Goal: Task Accomplishment & Management: Use online tool/utility

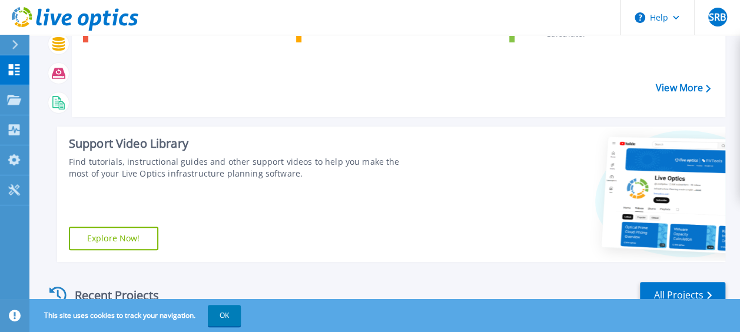
scroll to position [127, 0]
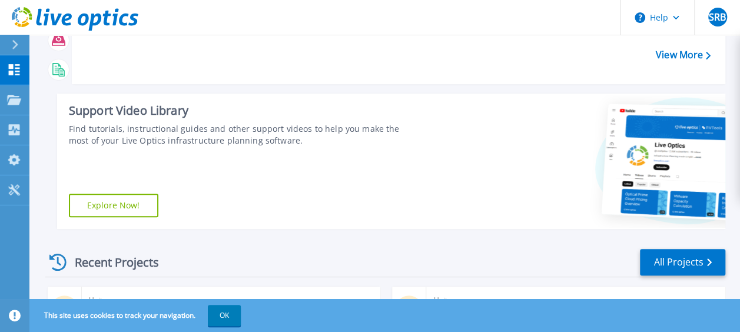
click at [647, 176] on icon at bounding box center [690, 163] width 178 height 119
click at [146, 213] on link "Explore Now!" at bounding box center [113, 206] width 89 height 24
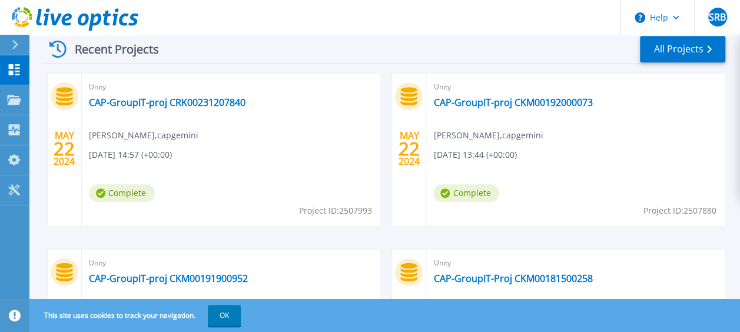
scroll to position [357, 0]
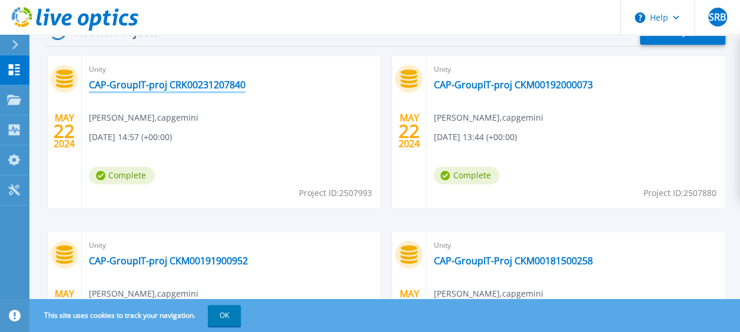
click at [180, 84] on link "CAP-GroupIT-proj CRK00231207840" at bounding box center [167, 85] width 157 height 12
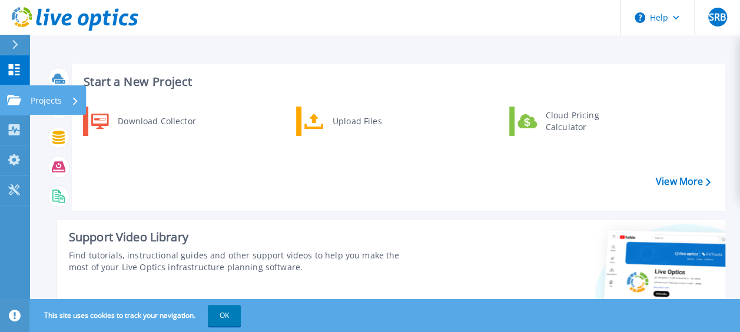
click at [5, 106] on link "Projects Projects" at bounding box center [14, 100] width 29 height 30
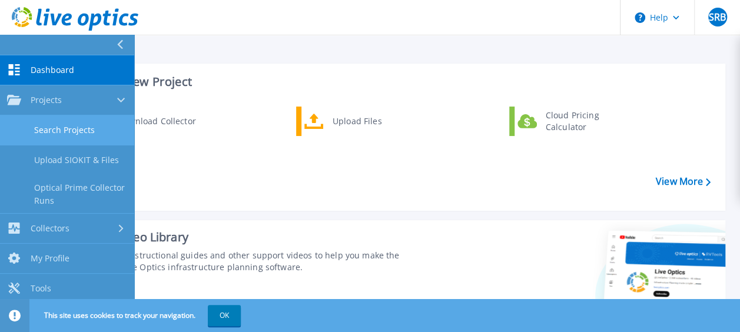
click at [59, 127] on link "Search Projects" at bounding box center [67, 130] width 134 height 30
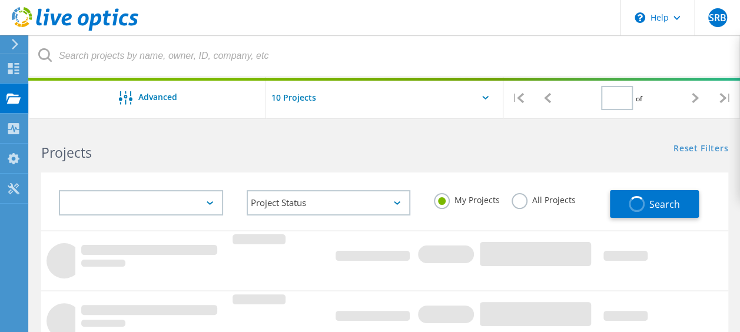
type input "1"
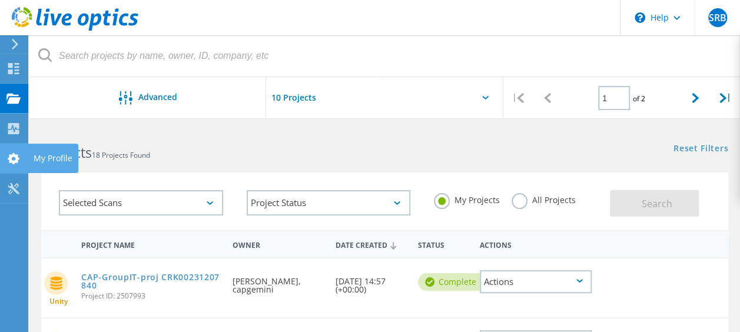
click at [12, 163] on icon at bounding box center [13, 158] width 14 height 11
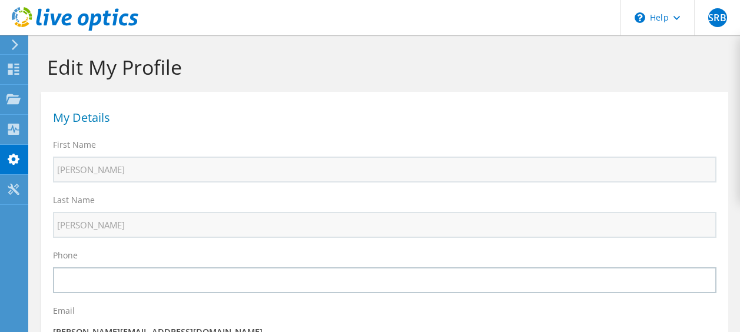
select select "101"
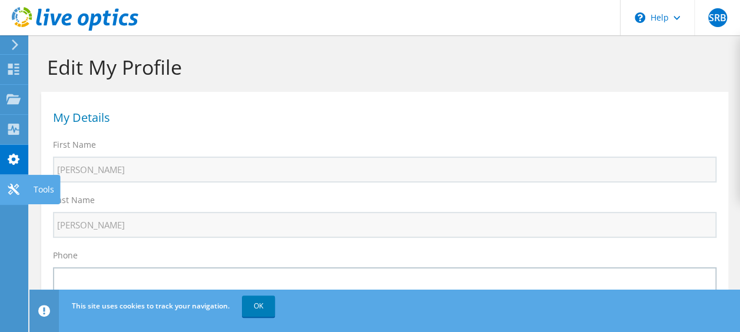
click at [18, 186] on use at bounding box center [13, 189] width 11 height 11
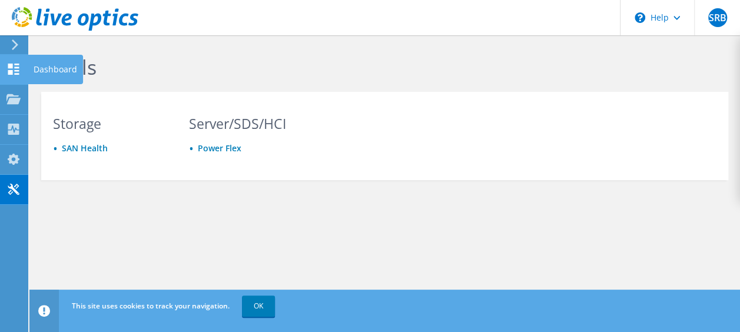
click at [14, 66] on icon at bounding box center [13, 69] width 14 height 11
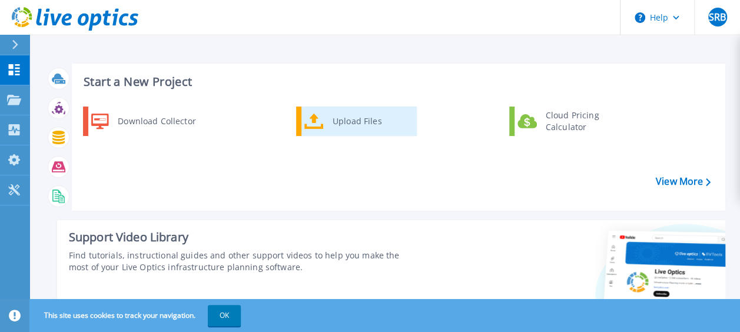
click at [347, 128] on div "Upload Files" at bounding box center [370, 121] width 87 height 24
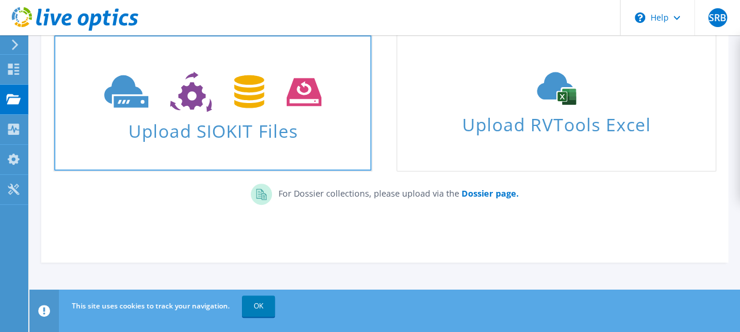
scroll to position [102, 0]
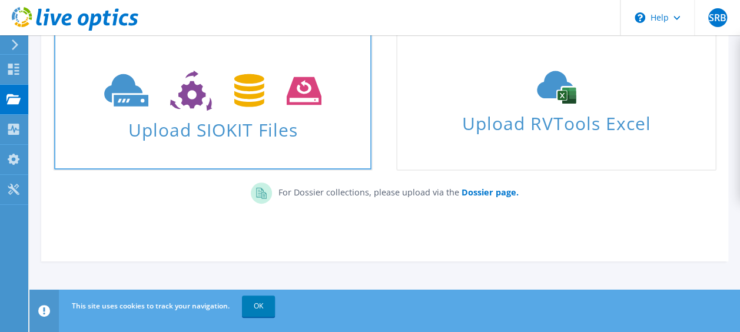
click at [222, 134] on span "Upload SIOKIT Files" at bounding box center [212, 126] width 317 height 25
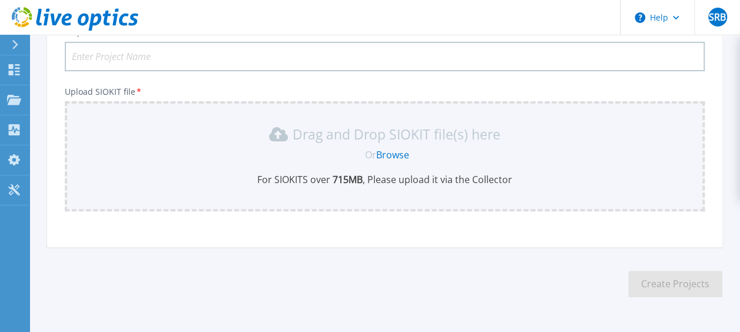
scroll to position [137, 0]
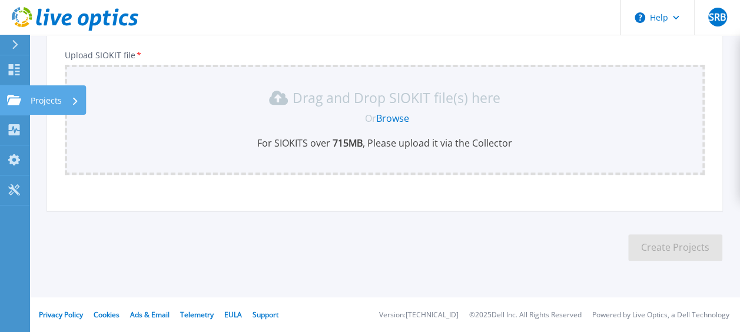
click at [7, 92] on link "Projects Projects" at bounding box center [14, 100] width 29 height 30
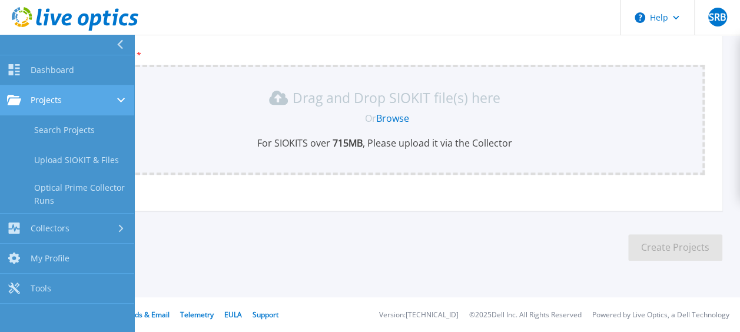
click at [71, 99] on div "Projects" at bounding box center [67, 100] width 120 height 11
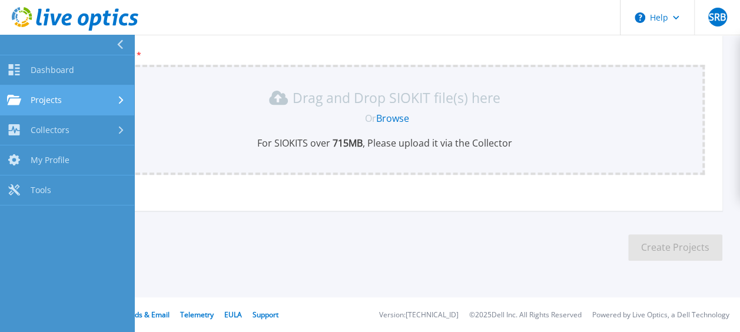
click at [48, 98] on span "Projects" at bounding box center [46, 100] width 31 height 11
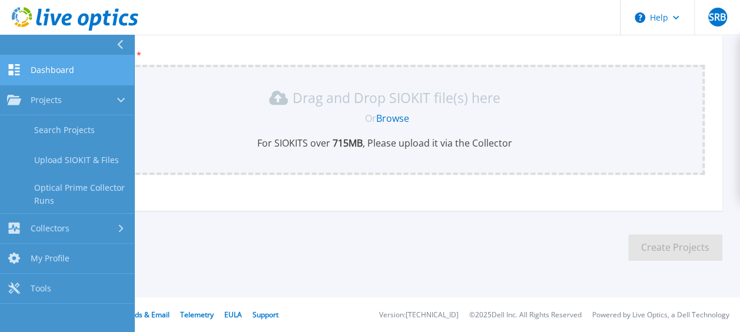
click at [57, 65] on span "Dashboard" at bounding box center [53, 70] width 44 height 11
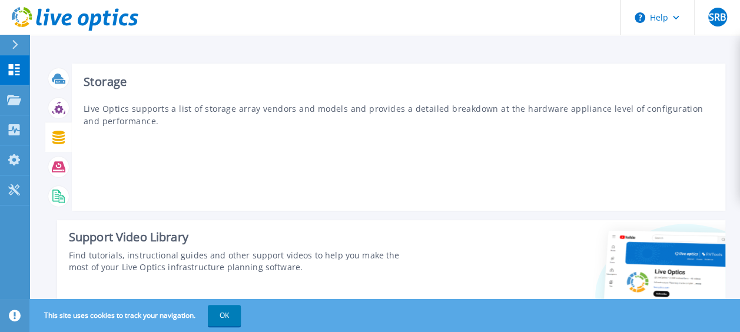
click at [61, 132] on icon at bounding box center [58, 138] width 12 height 14
click at [59, 137] on icon at bounding box center [58, 138] width 12 height 14
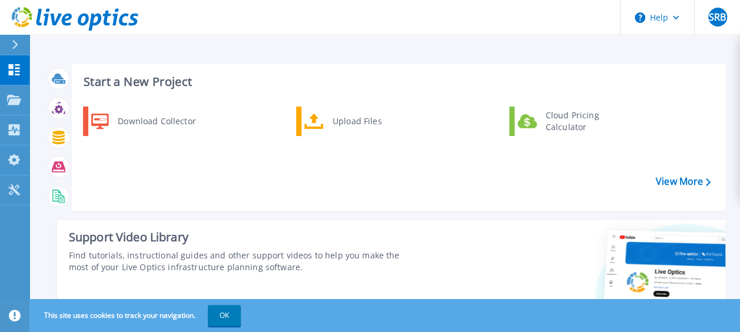
scroll to position [25, 0]
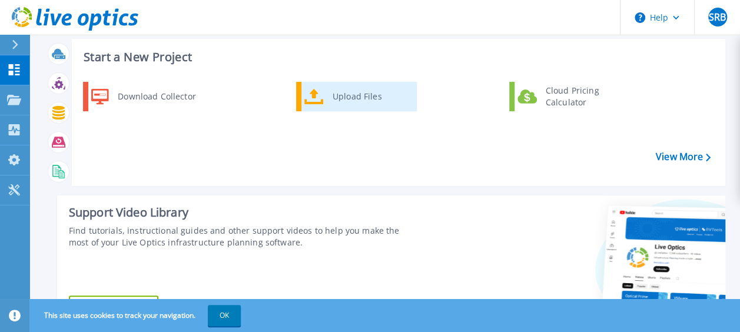
click at [311, 86] on link "Upload Files" at bounding box center [356, 96] width 121 height 29
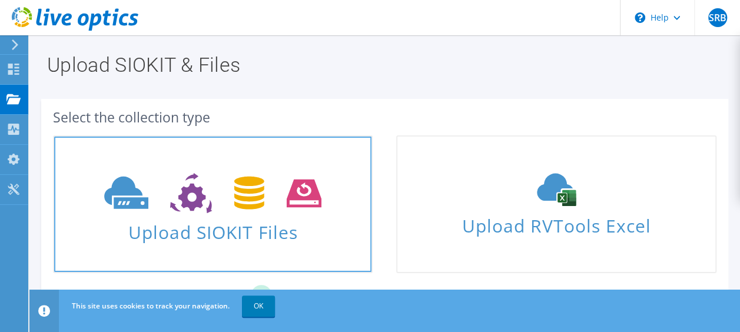
click at [251, 186] on icon at bounding box center [212, 193] width 217 height 41
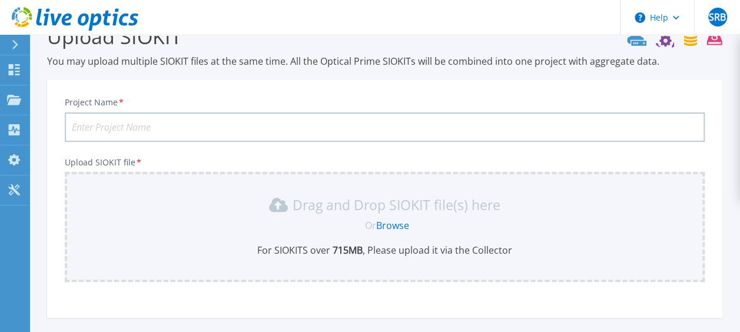
scroll to position [137, 0]
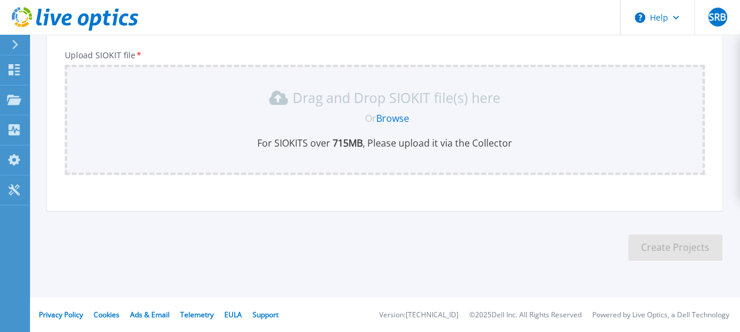
click at [382, 115] on link "Browse" at bounding box center [392, 118] width 33 height 13
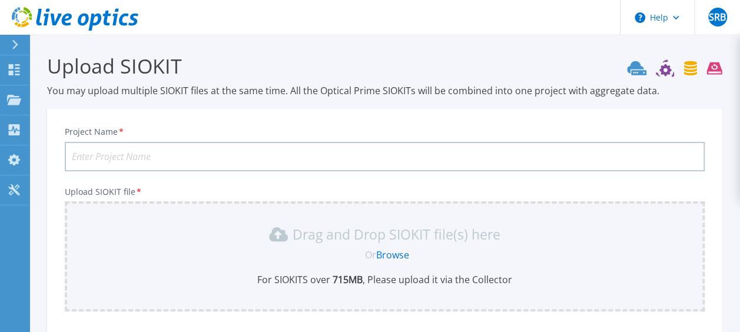
click at [670, 70] on icon at bounding box center [665, 70] width 12 height 12
click at [668, 20] on button "Help" at bounding box center [657, 17] width 74 height 35
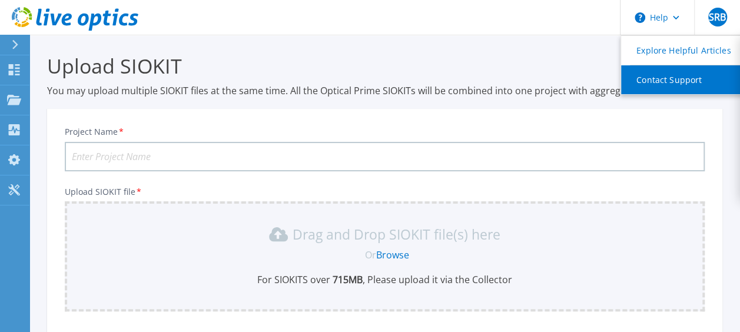
click at [682, 76] on link "Contact Support" at bounding box center [686, 79] width 131 height 29
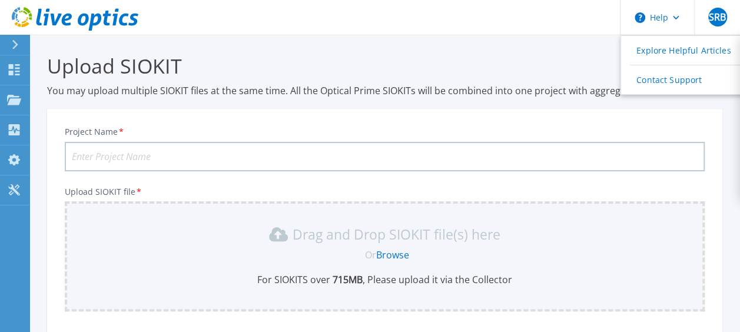
click at [285, 147] on input "Project Name *" at bounding box center [385, 156] width 640 height 29
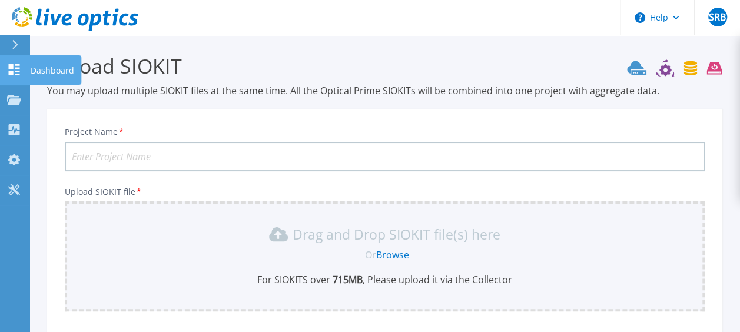
click at [13, 65] on icon at bounding box center [14, 69] width 11 height 11
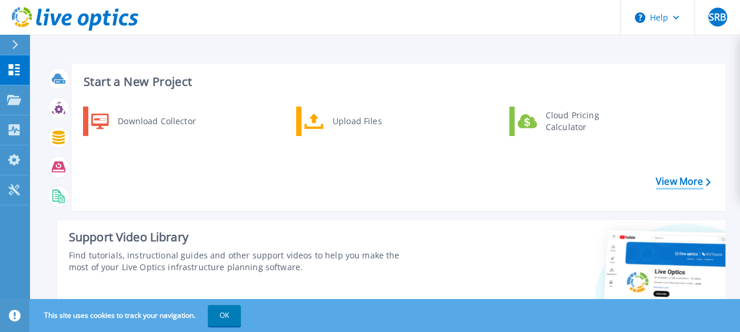
click at [684, 176] on link "View More" at bounding box center [683, 181] width 55 height 11
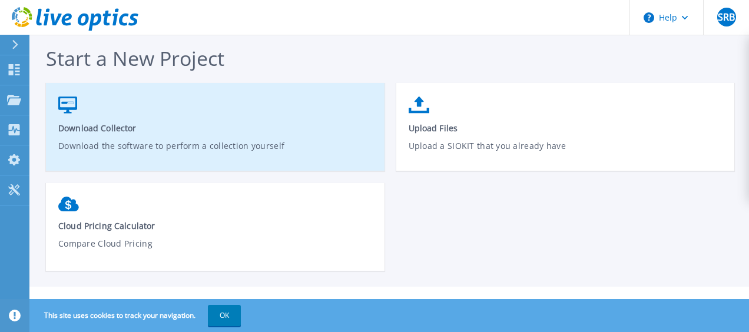
click at [125, 128] on span "Download Collector" at bounding box center [215, 127] width 314 height 11
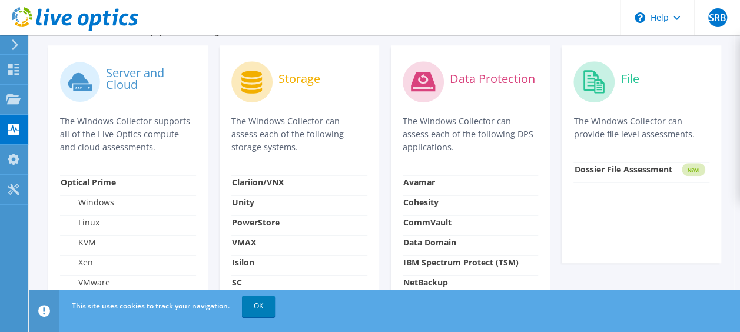
scroll to position [394, 0]
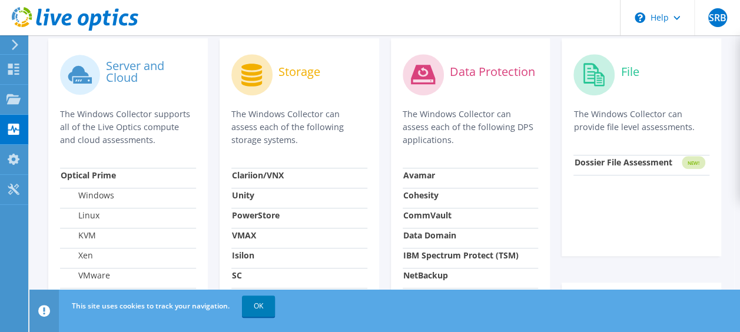
click at [245, 195] on strong "Unity" at bounding box center [243, 195] width 22 height 11
click at [285, 73] on label "Storage" at bounding box center [299, 72] width 42 height 12
click at [288, 73] on label "Storage" at bounding box center [299, 72] width 42 height 12
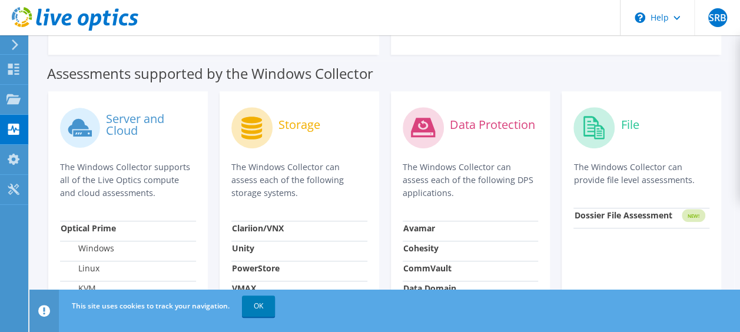
scroll to position [321, 0]
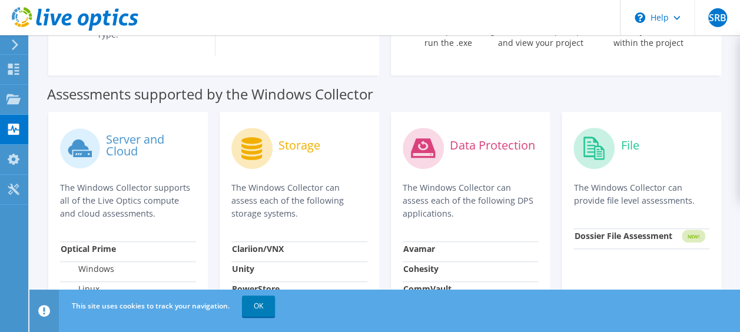
click at [317, 147] on label "Storage" at bounding box center [299, 145] width 42 height 12
click at [288, 145] on label "Storage" at bounding box center [299, 145] width 42 height 12
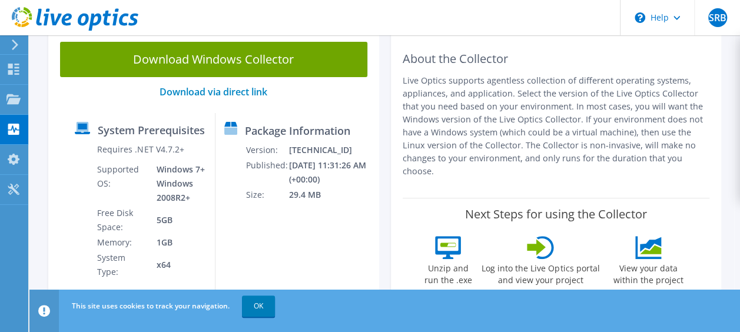
scroll to position [83, 0]
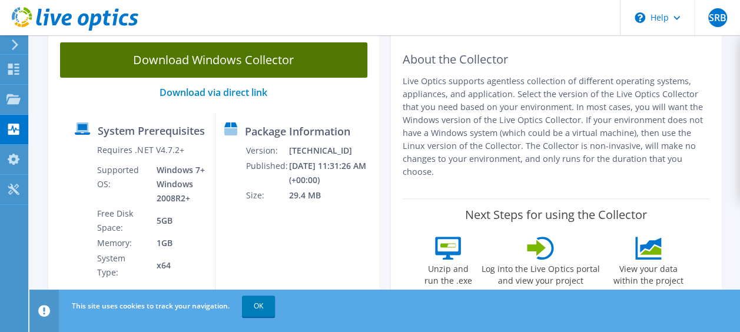
click at [219, 65] on link "Download Windows Collector" at bounding box center [213, 59] width 307 height 35
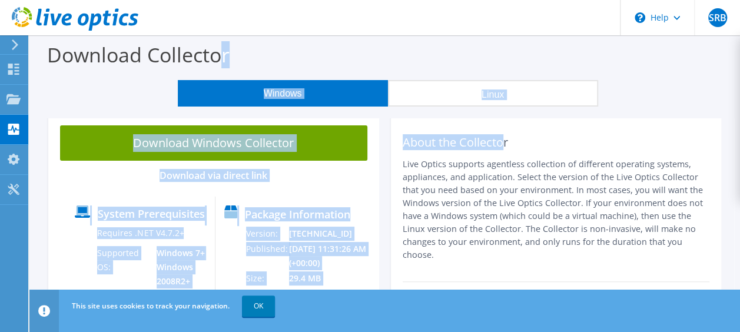
drag, startPoint x: 219, startPoint y: 65, endPoint x: 516, endPoint y: 120, distance: 301.8
drag, startPoint x: 516, startPoint y: 120, endPoint x: 426, endPoint y: 67, distance: 104.8
click at [426, 67] on div "Download Collector" at bounding box center [384, 57] width 699 height 45
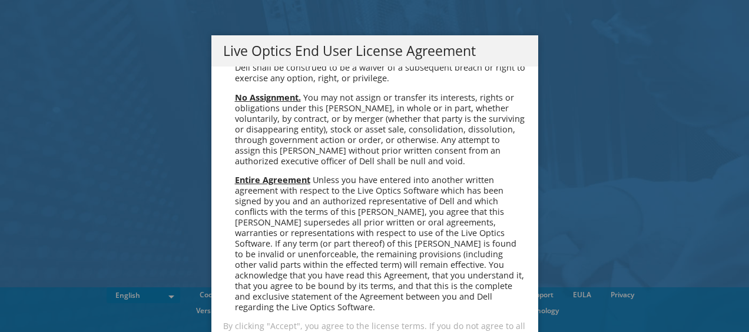
scroll to position [49, 0]
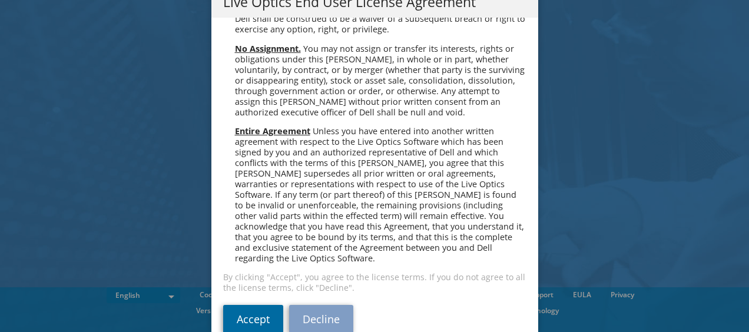
click at [241, 305] on link "Accept" at bounding box center [253, 319] width 60 height 28
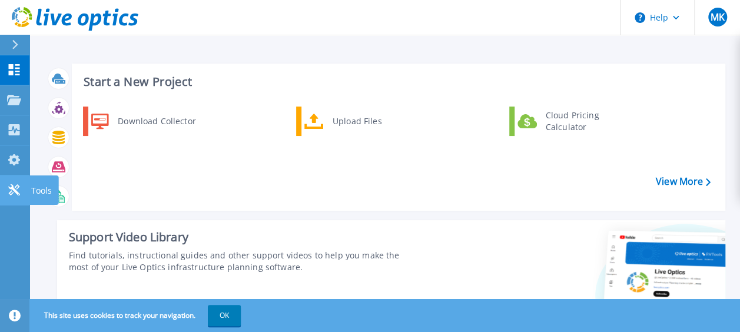
click at [8, 192] on icon at bounding box center [14, 189] width 14 height 11
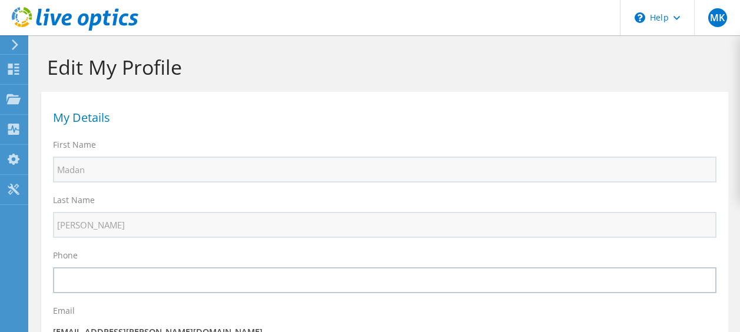
select select "101"
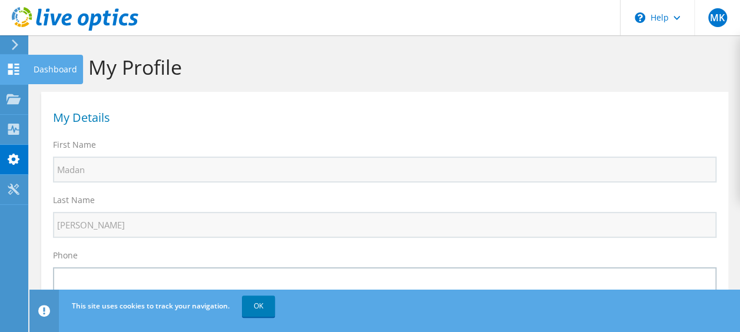
click at [16, 66] on icon at bounding box center [13, 69] width 14 height 11
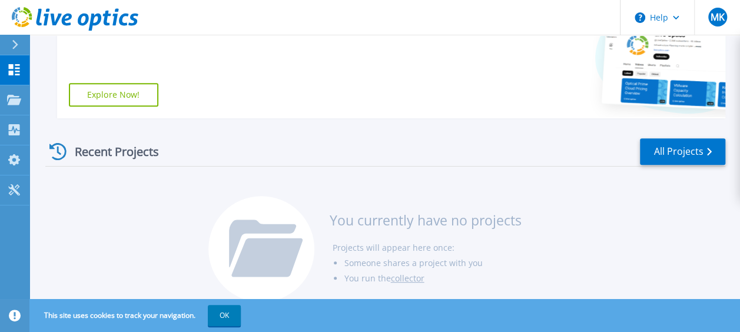
scroll to position [237, 0]
click at [125, 102] on link "Explore Now!" at bounding box center [113, 96] width 89 height 24
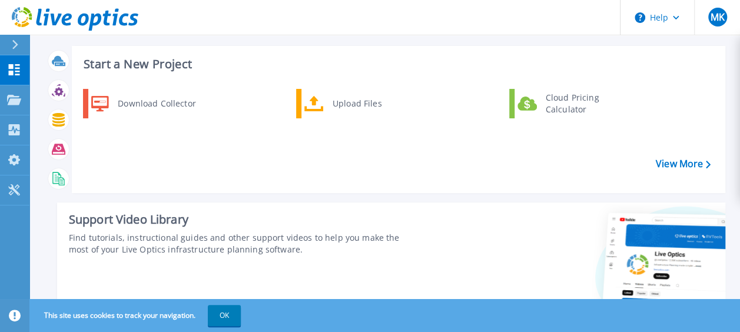
scroll to position [0, 0]
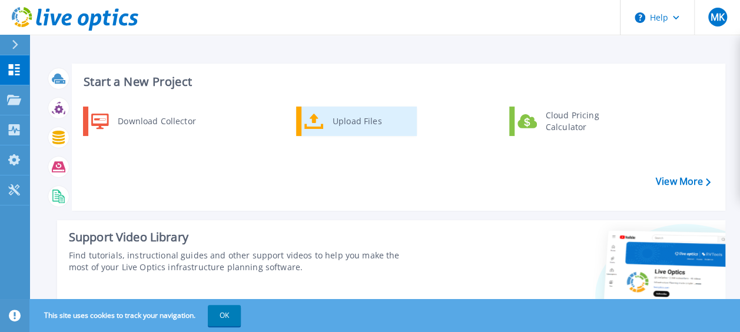
click at [348, 124] on div "Upload Files" at bounding box center [370, 121] width 87 height 24
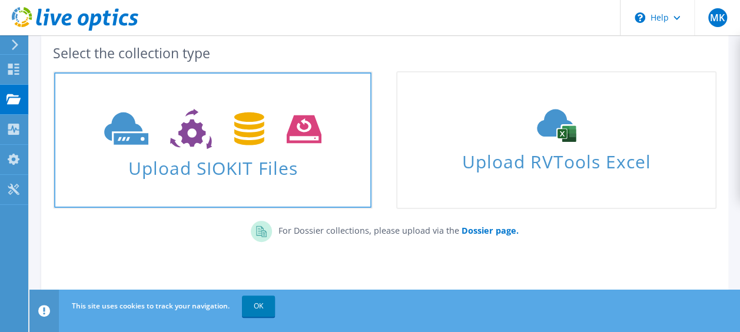
scroll to position [68, 0]
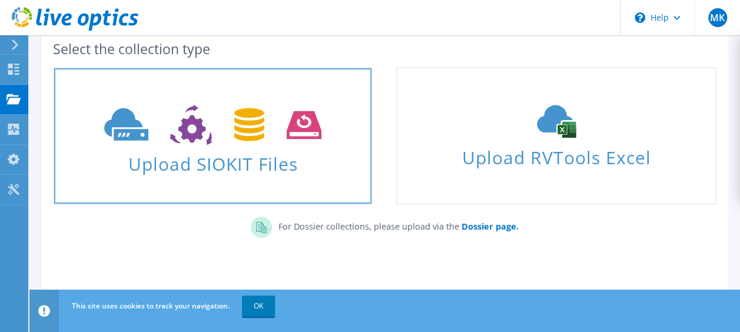
click at [186, 127] on use at bounding box center [212, 125] width 217 height 41
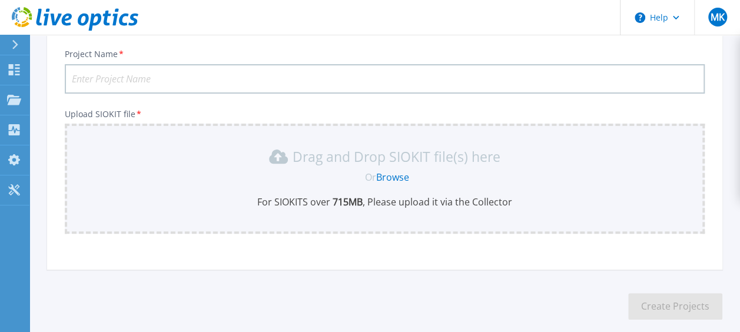
scroll to position [77, 0]
click at [166, 73] on input "Project Name *" at bounding box center [385, 79] width 640 height 29
type input "unity"
click at [177, 197] on p "For SIOKITS over 715 MB , Please upload it via the Collector" at bounding box center [385, 203] width 626 height 13
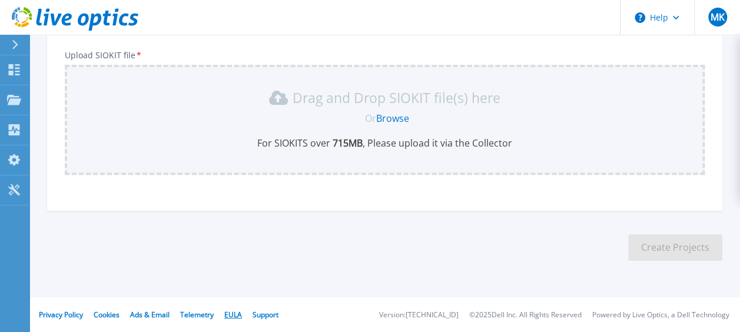
click at [231, 314] on link "EULA" at bounding box center [233, 315] width 18 height 10
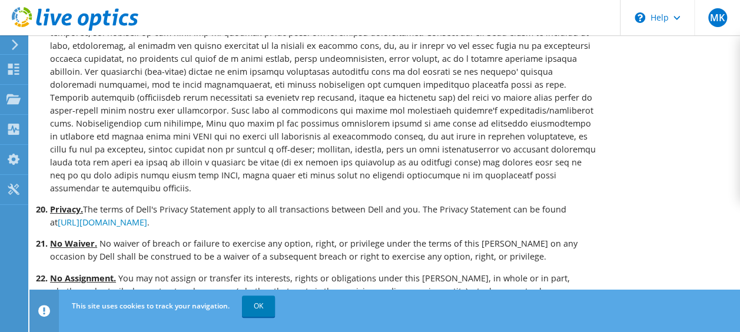
scroll to position [2805, 0]
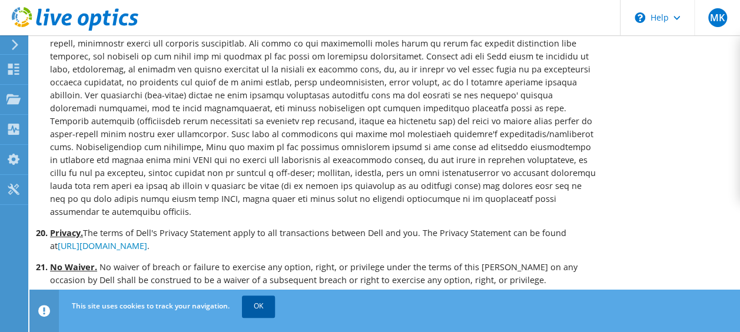
click at [246, 303] on link "OK" at bounding box center [258, 305] width 33 height 21
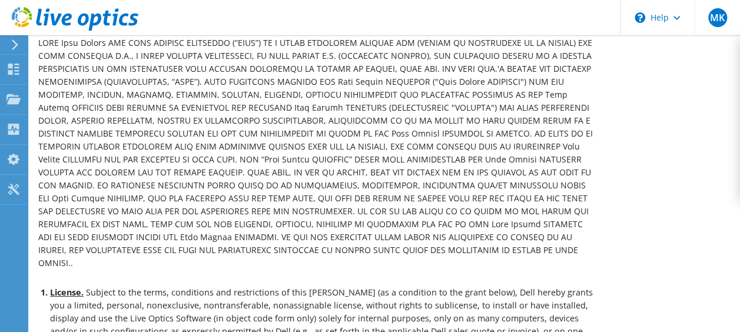
scroll to position [0, 0]
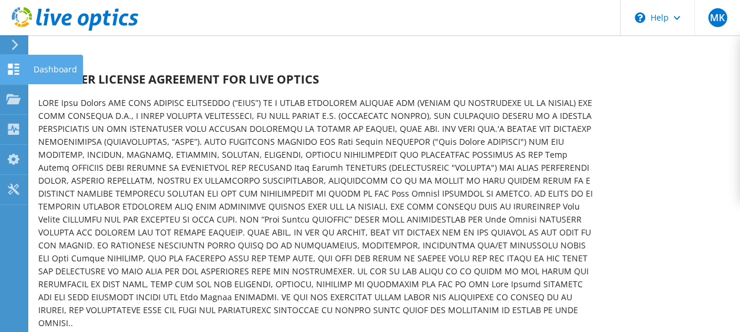
click at [12, 72] on use at bounding box center [13, 69] width 11 height 11
